Goal: Information Seeking & Learning: Learn about a topic

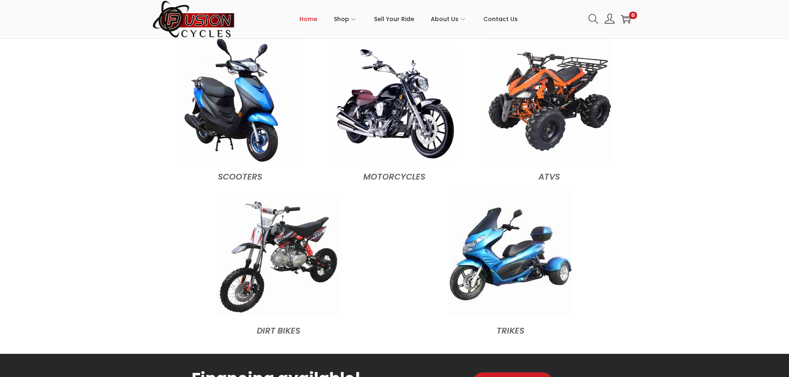
scroll to position [870, 0]
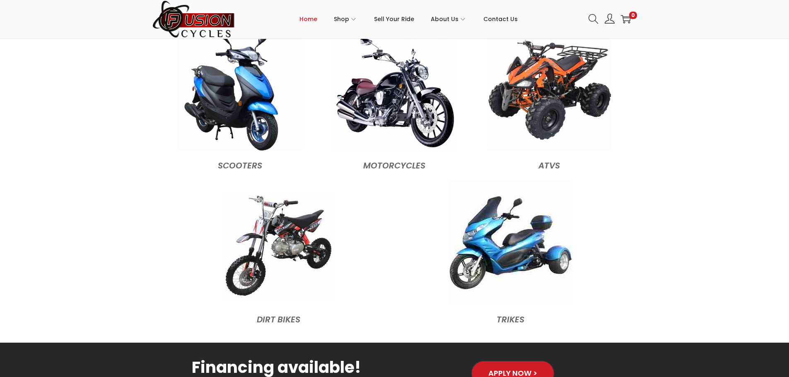
click at [290, 231] on img at bounding box center [279, 246] width 112 height 106
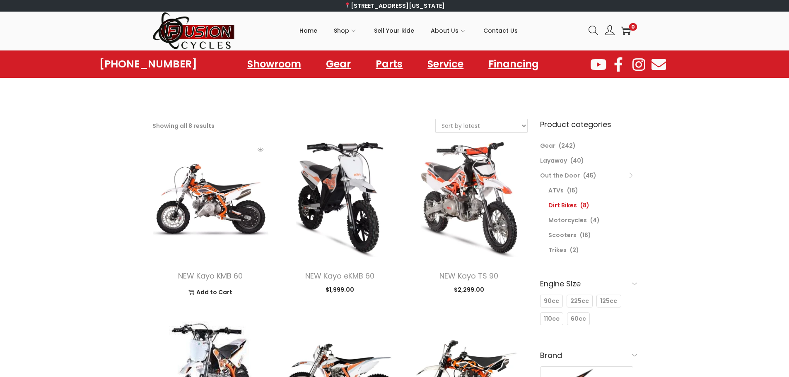
click at [213, 198] on img at bounding box center [210, 199] width 117 height 117
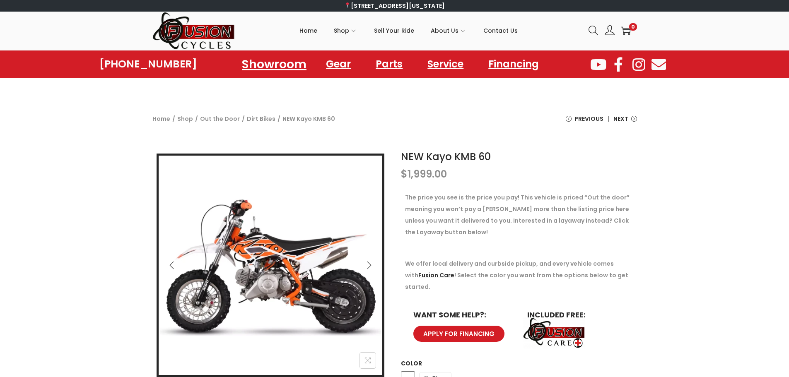
click at [270, 58] on link "Showroom" at bounding box center [274, 64] width 84 height 23
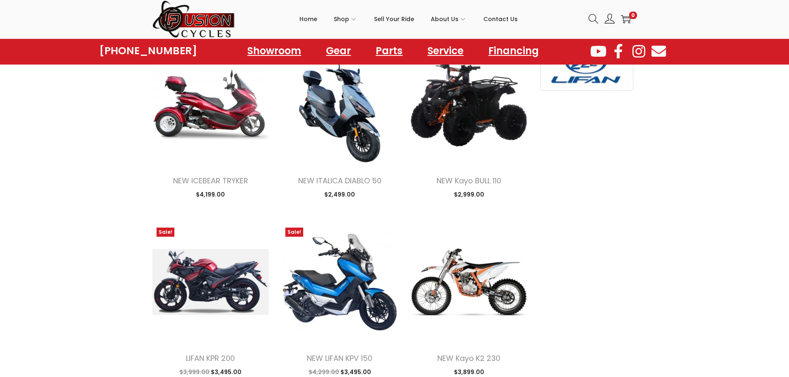
scroll to position [704, 0]
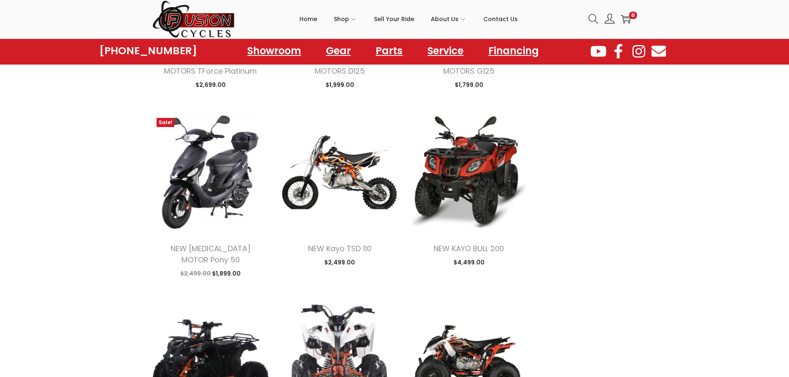
scroll to position [2236, 0]
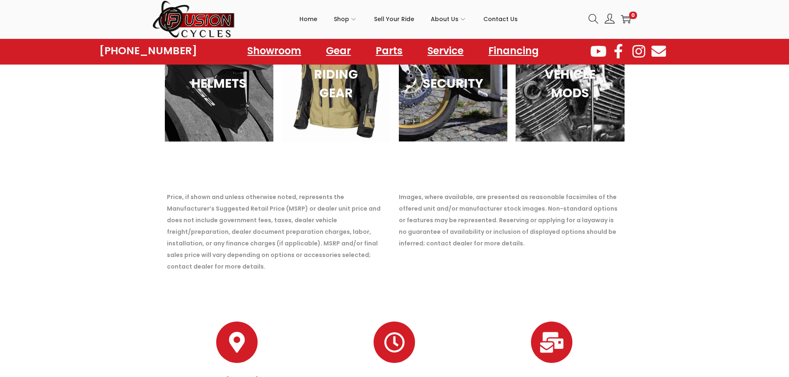
scroll to position [2940, 0]
